Goal: Task Accomplishment & Management: Manage account settings

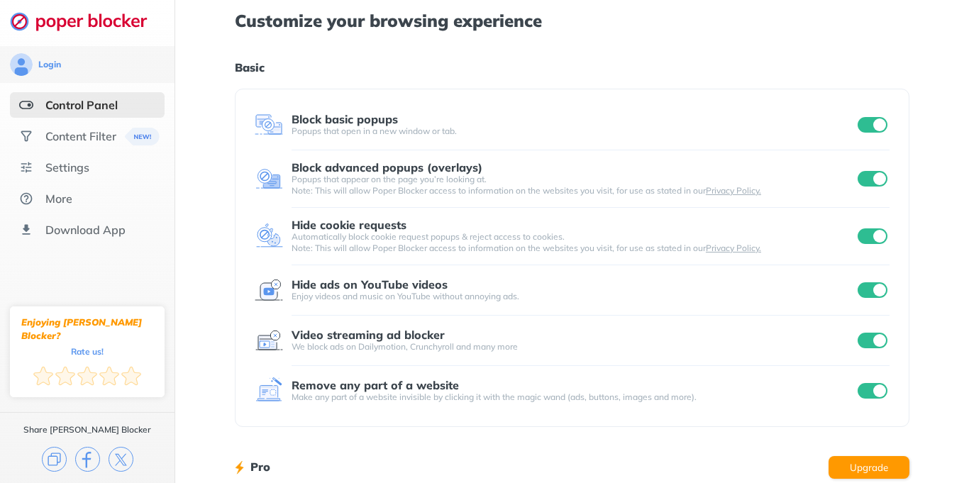
click at [644, 63] on h1 "Basic" at bounding box center [572, 67] width 675 height 18
click at [105, 142] on div "Content Filter" at bounding box center [80, 136] width 71 height 14
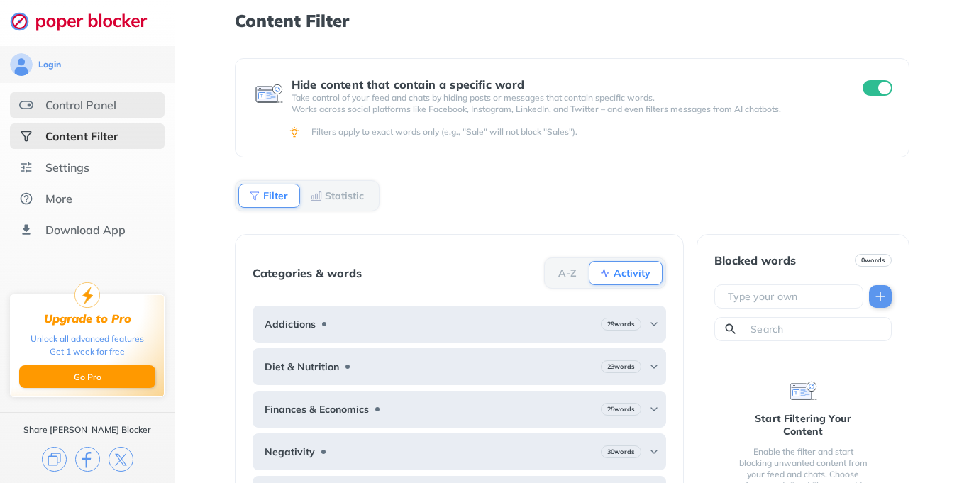
click at [128, 114] on div "Control Panel" at bounding box center [87, 105] width 155 height 26
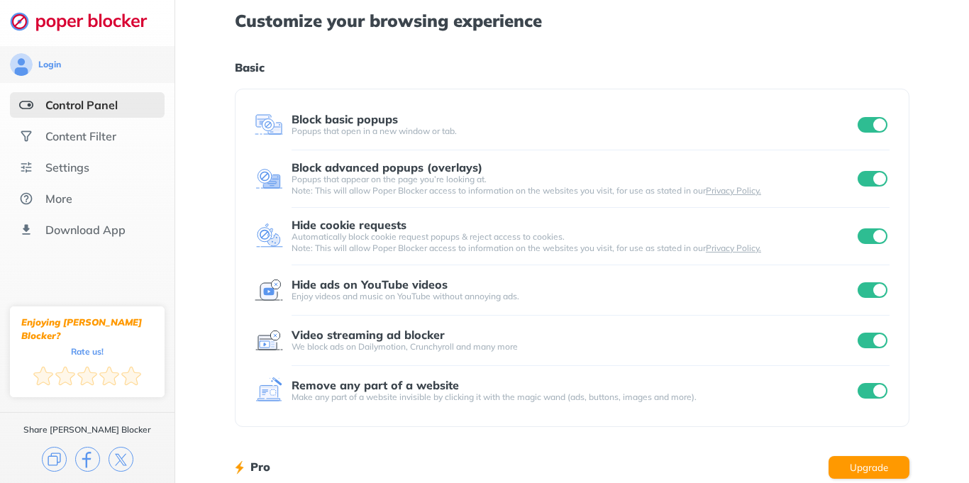
click at [617, 77] on div "Customize your browsing experience Basic Block basic popups Popups that open in…" at bounding box center [572, 367] width 675 height 734
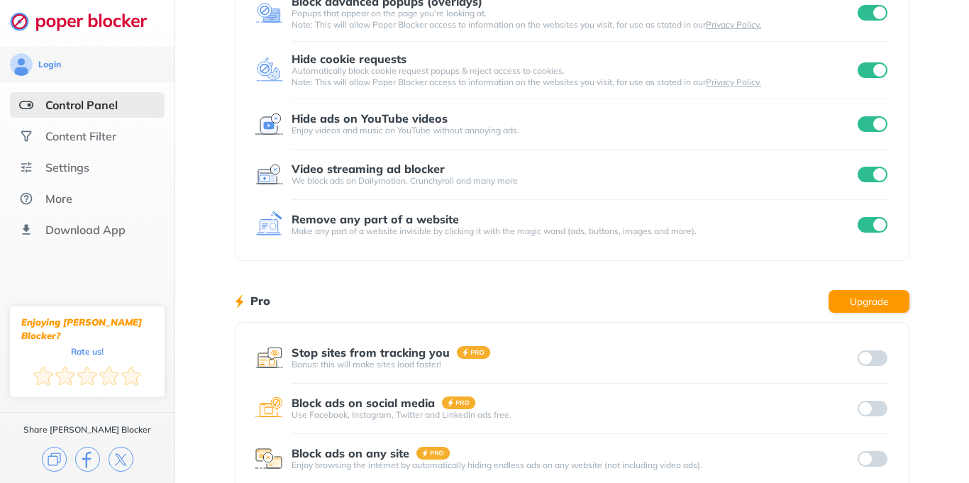
scroll to position [170, 0]
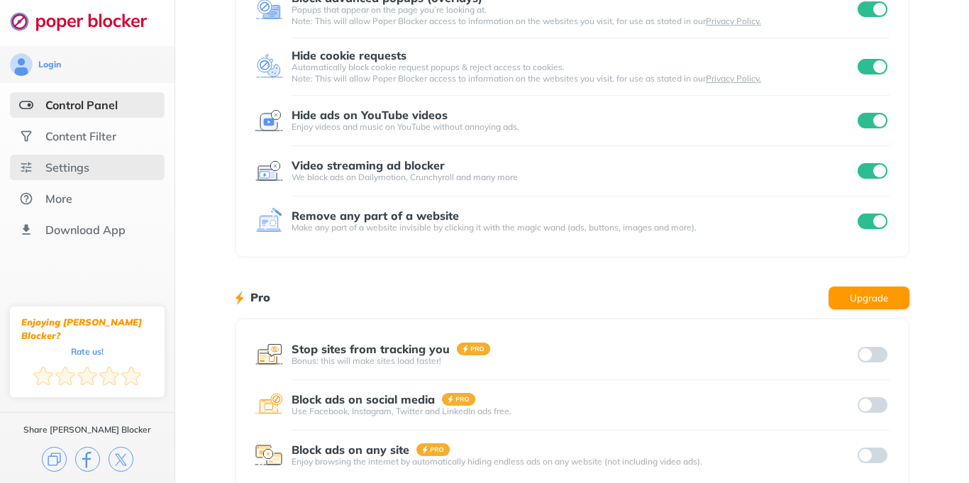
click at [106, 160] on div "Settings" at bounding box center [87, 168] width 155 height 26
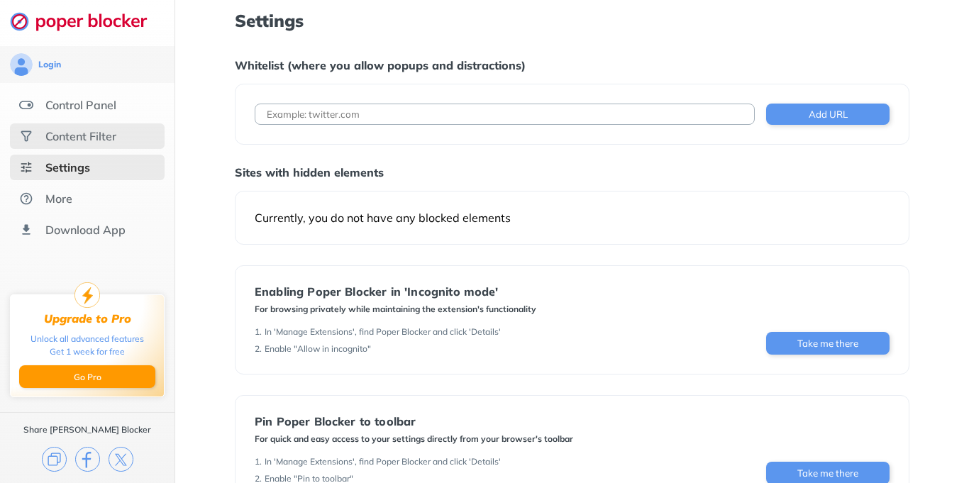
click at [117, 145] on div "Content Filter" at bounding box center [87, 136] width 155 height 26
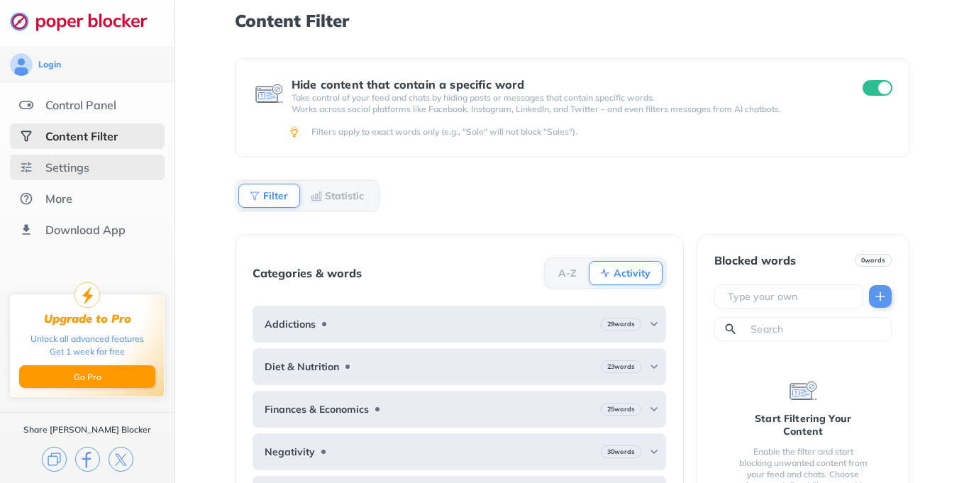
click at [112, 167] on div "Settings" at bounding box center [87, 168] width 155 height 26
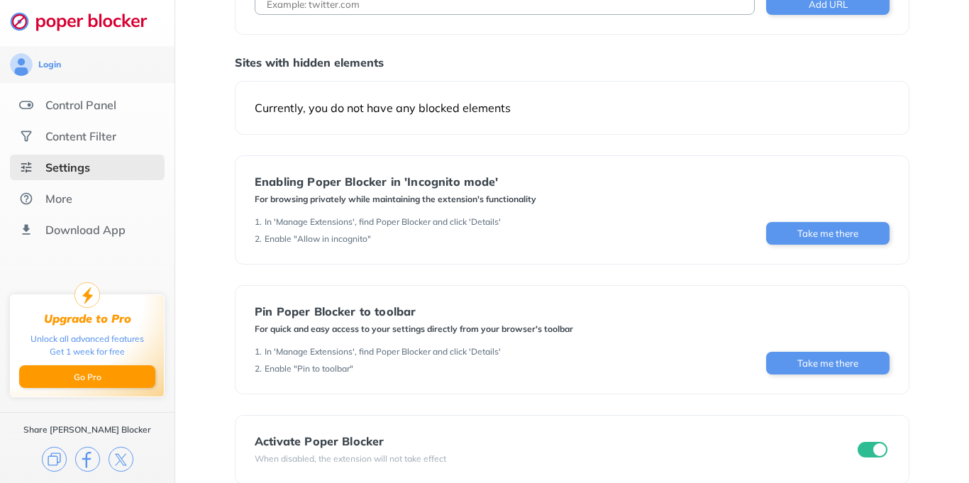
scroll to position [132, 0]
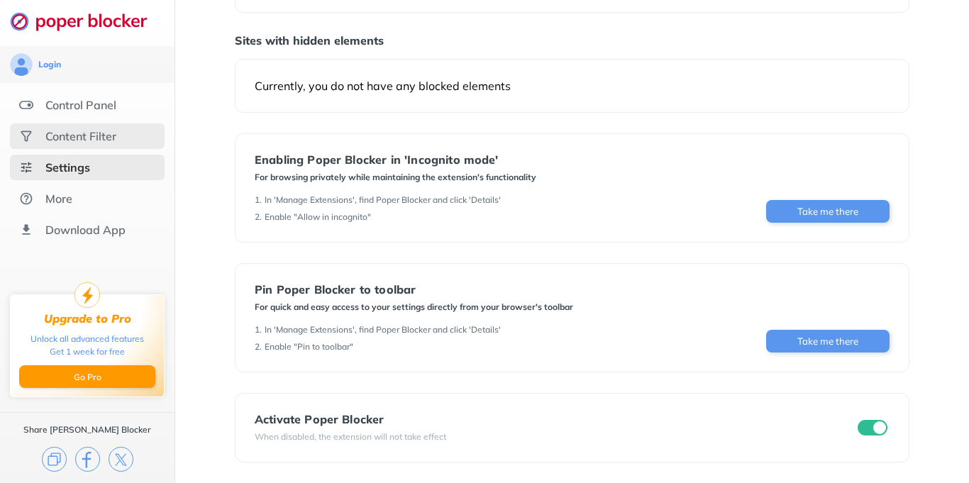
click at [107, 128] on div "Content Filter" at bounding box center [87, 136] width 155 height 26
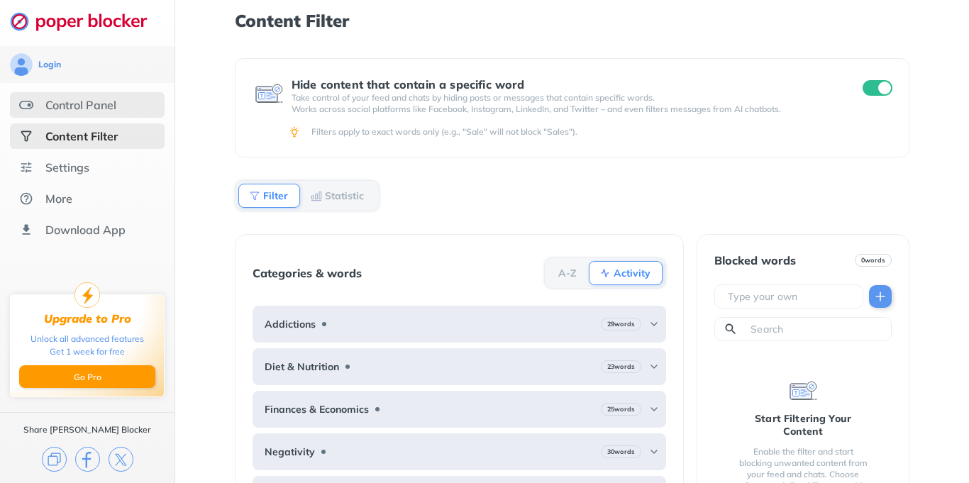
click at [98, 111] on div "Control Panel" at bounding box center [80, 105] width 71 height 14
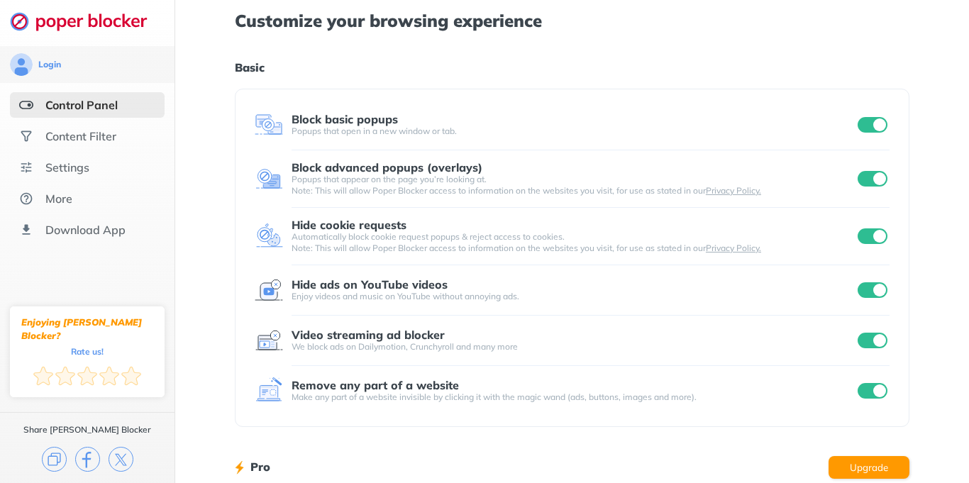
scroll to position [250, 0]
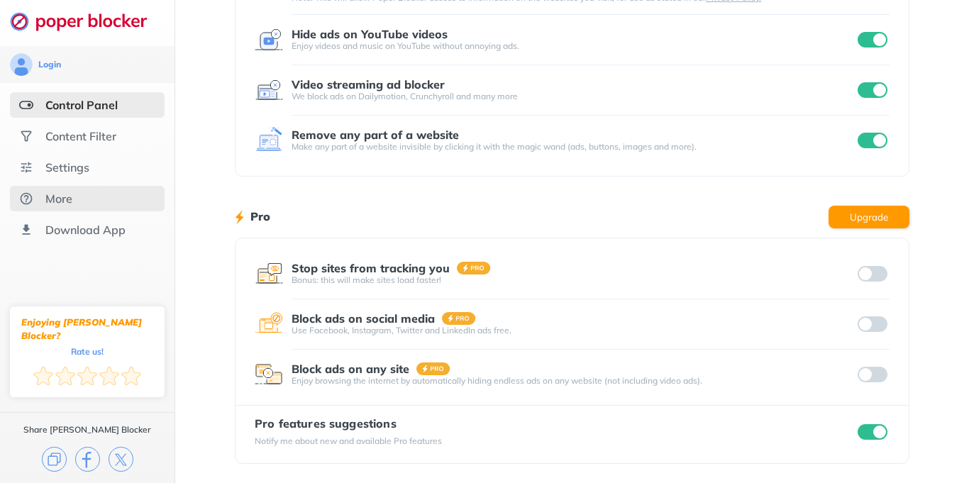
click at [78, 189] on div "More" at bounding box center [87, 199] width 155 height 26
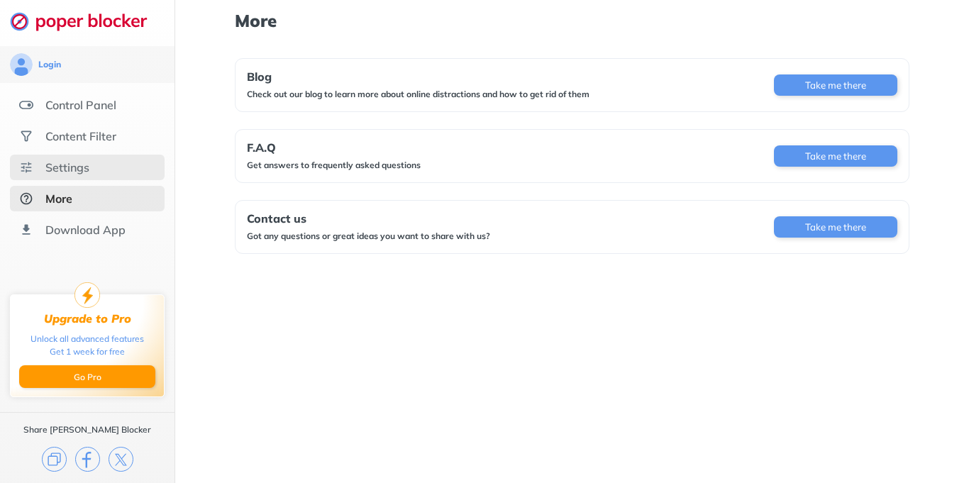
click at [108, 161] on div "Settings" at bounding box center [87, 168] width 155 height 26
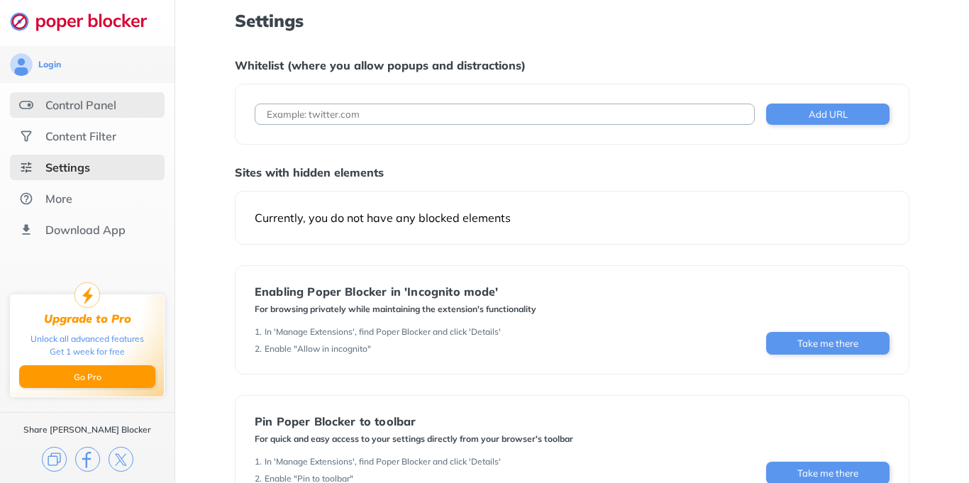
click at [107, 116] on div "Control Panel" at bounding box center [87, 105] width 155 height 26
